Goal: Find specific page/section: Find specific page/section

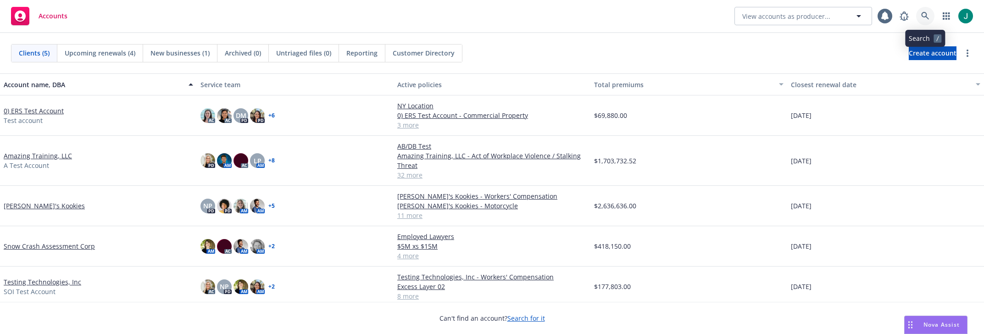
click at [927, 14] on icon at bounding box center [925, 16] width 8 height 8
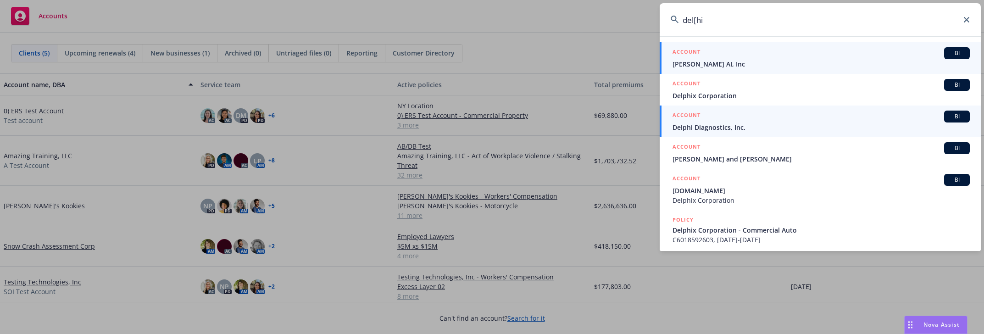
type input "del[hi"
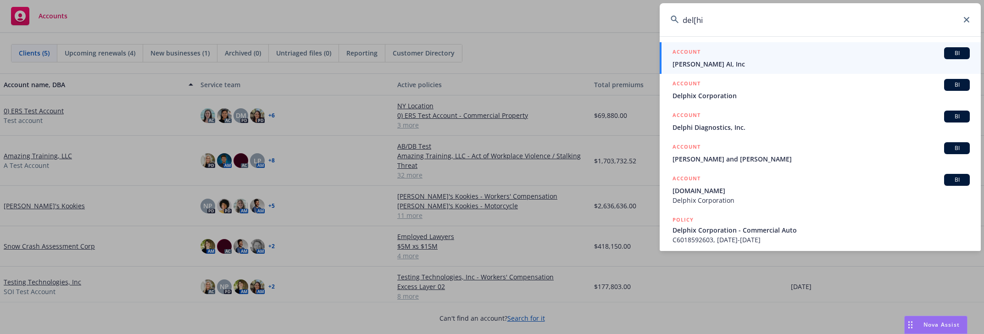
click at [713, 124] on span "Delphi Diagnostics, Inc." at bounding box center [820, 127] width 297 height 10
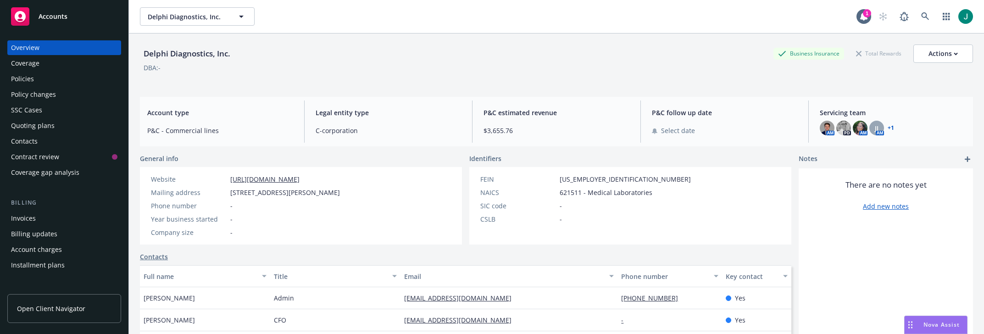
click at [29, 78] on div "Policies" at bounding box center [22, 79] width 23 height 15
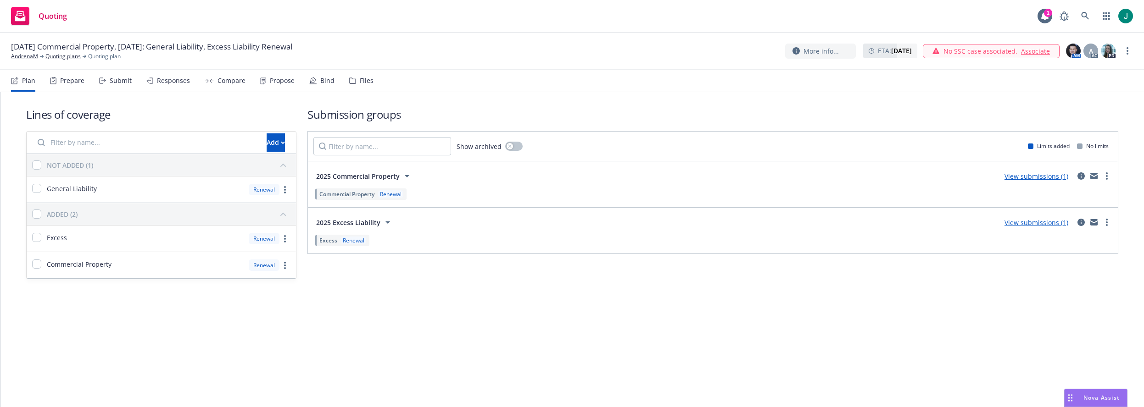
click at [360, 82] on div "Files" at bounding box center [367, 80] width 14 height 7
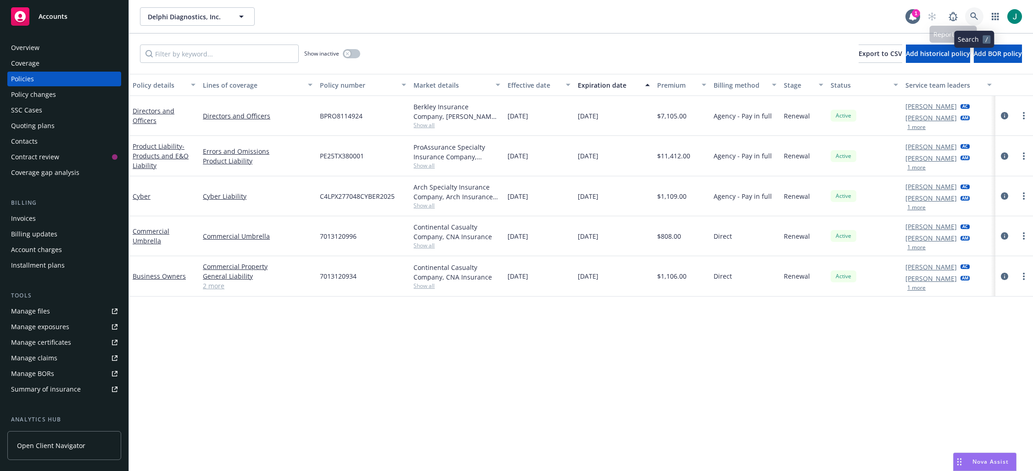
click at [975, 19] on icon at bounding box center [974, 16] width 8 height 8
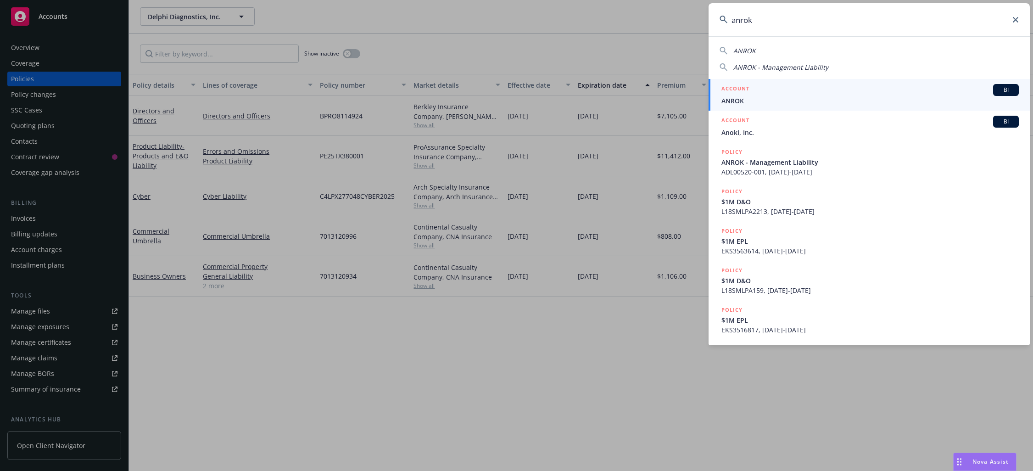
type input "anrok"
click at [769, 98] on span "ANROK" at bounding box center [869, 101] width 297 height 10
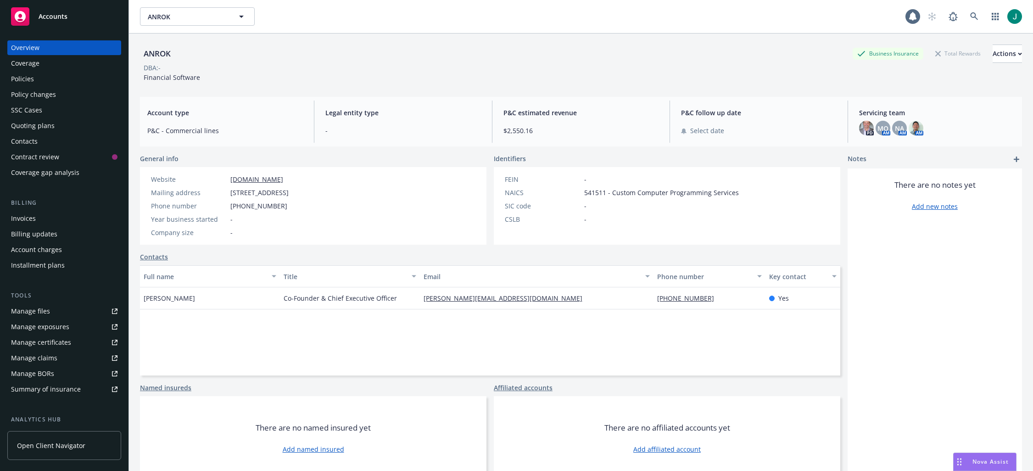
drag, startPoint x: 16, startPoint y: 78, endPoint x: 24, endPoint y: 76, distance: 8.6
click at [16, 78] on div "Policies" at bounding box center [22, 79] width 23 height 15
